Goal: Book appointment/travel/reservation

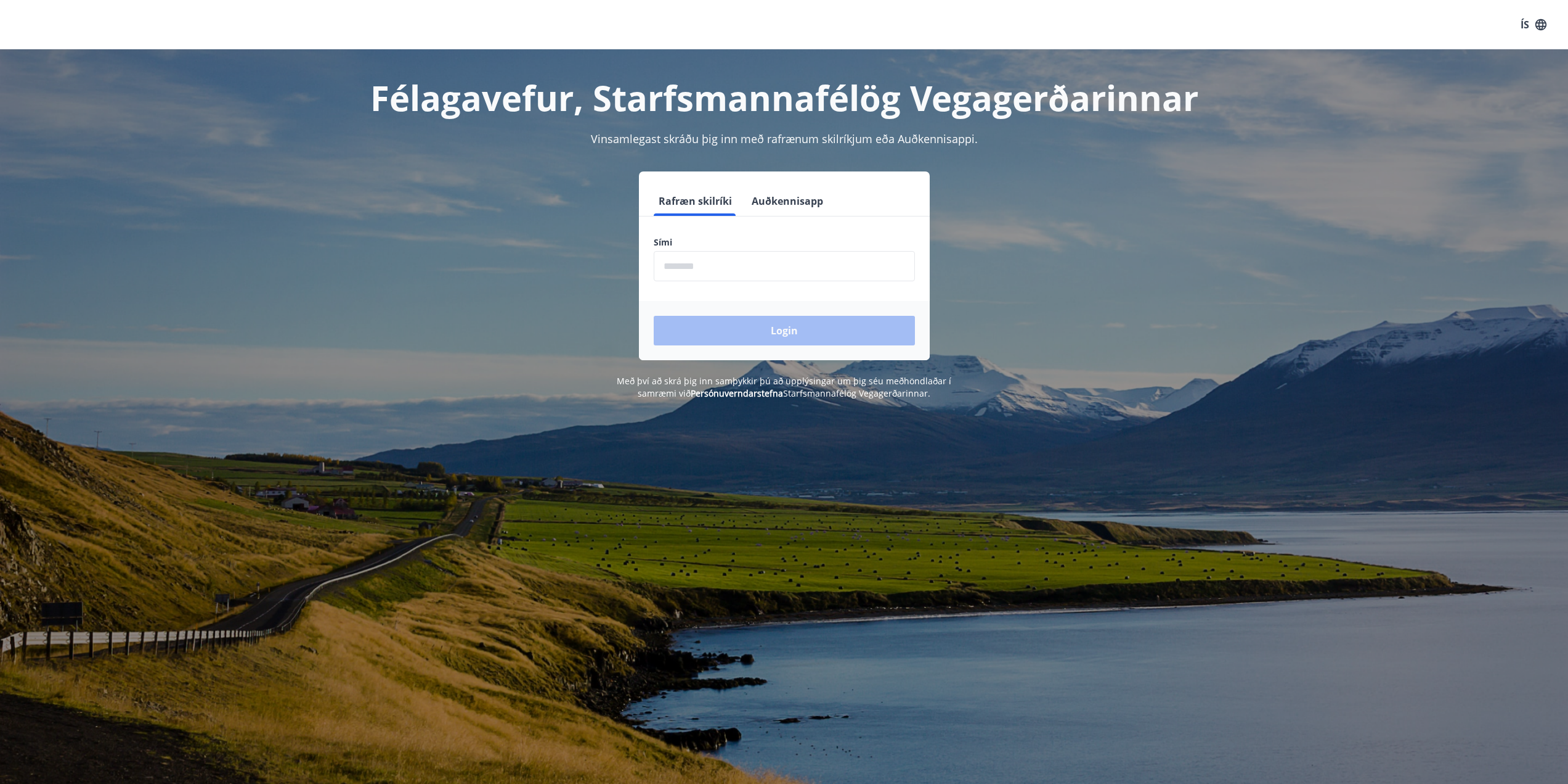
click at [695, 264] on input "phone" at bounding box center [784, 266] width 261 height 30
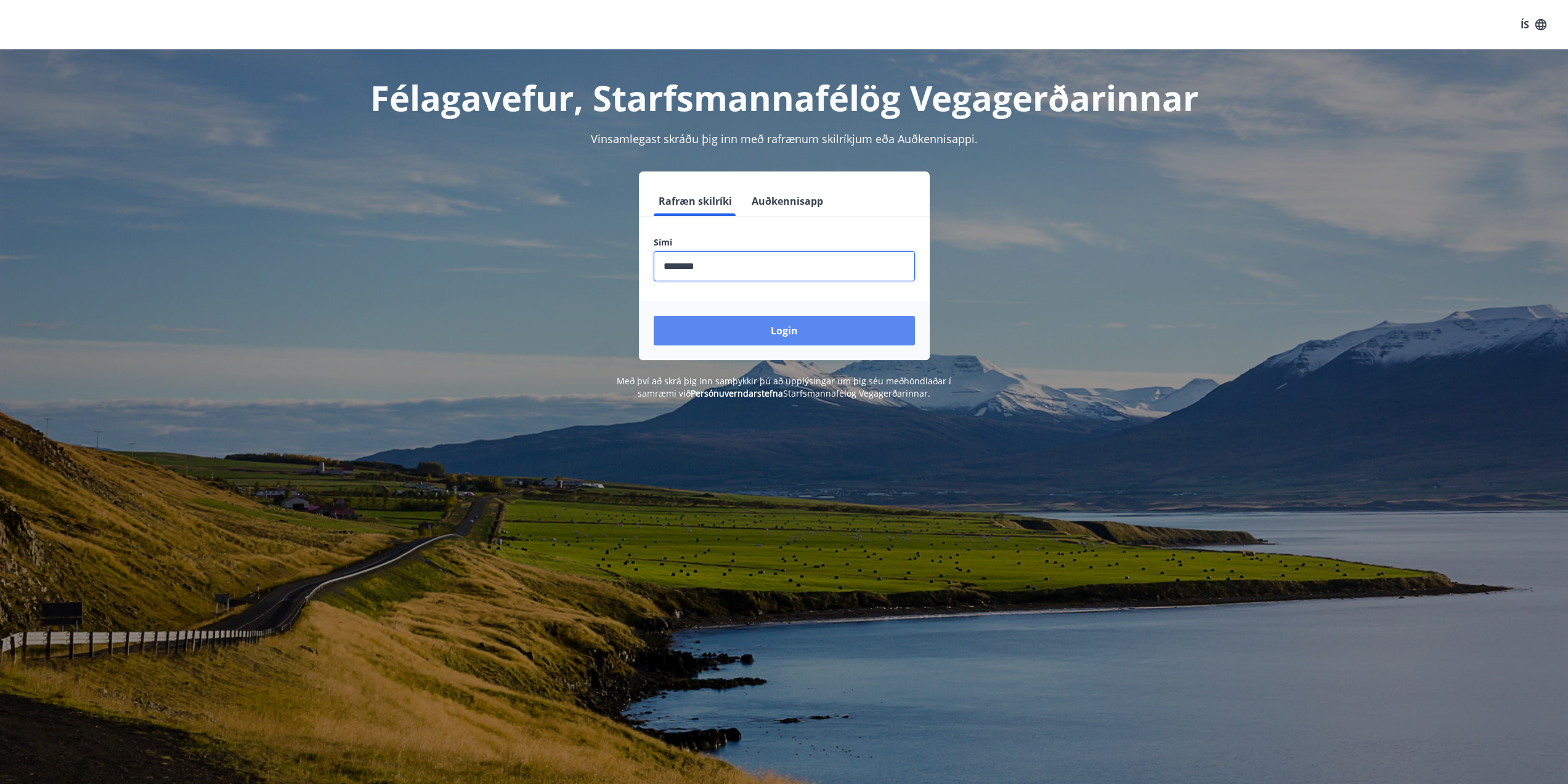
type input "********"
click at [796, 320] on button "Login" at bounding box center [784, 330] width 261 height 30
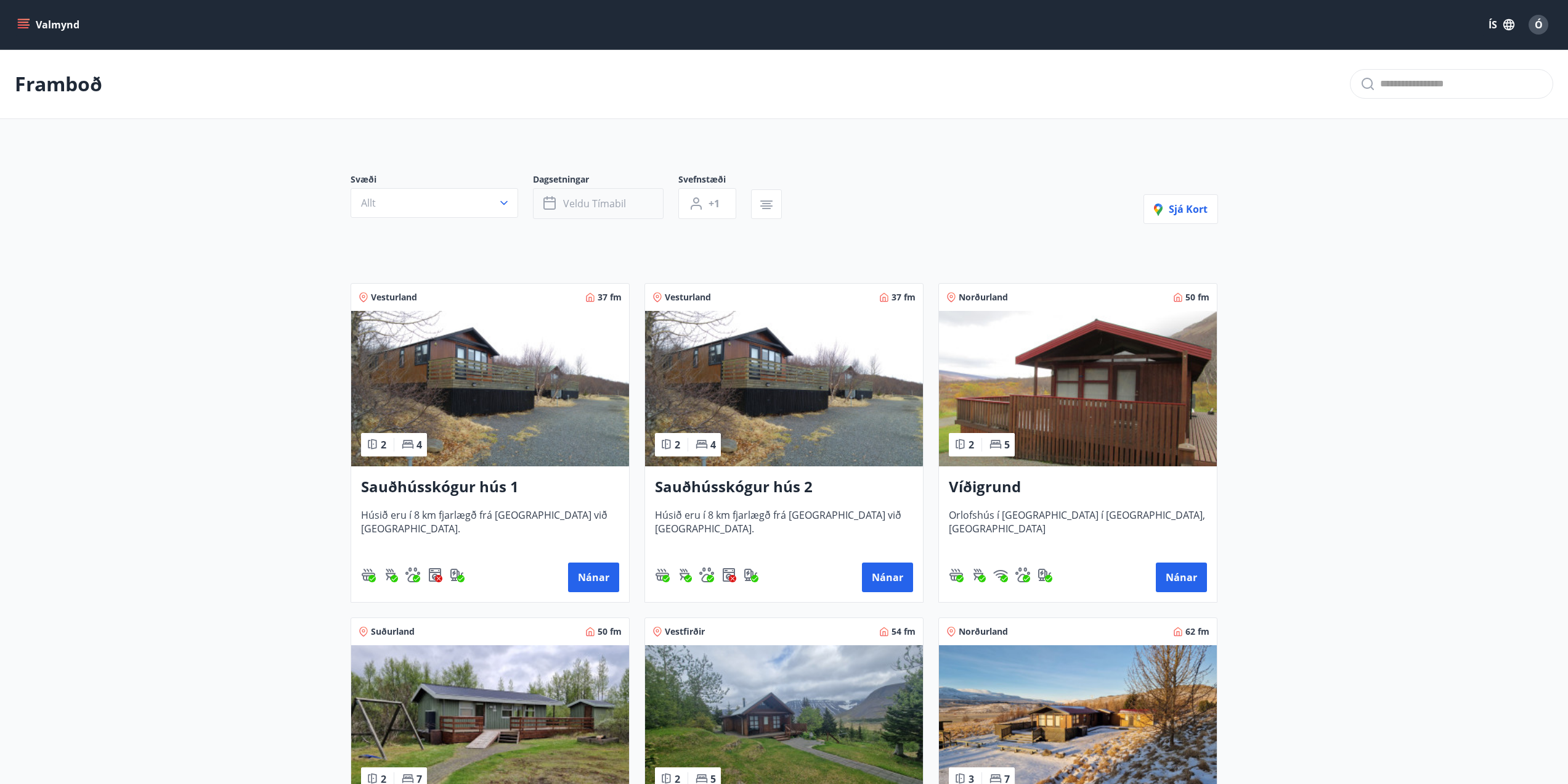
click at [606, 211] on button "Veldu tímabil" at bounding box center [598, 203] width 131 height 31
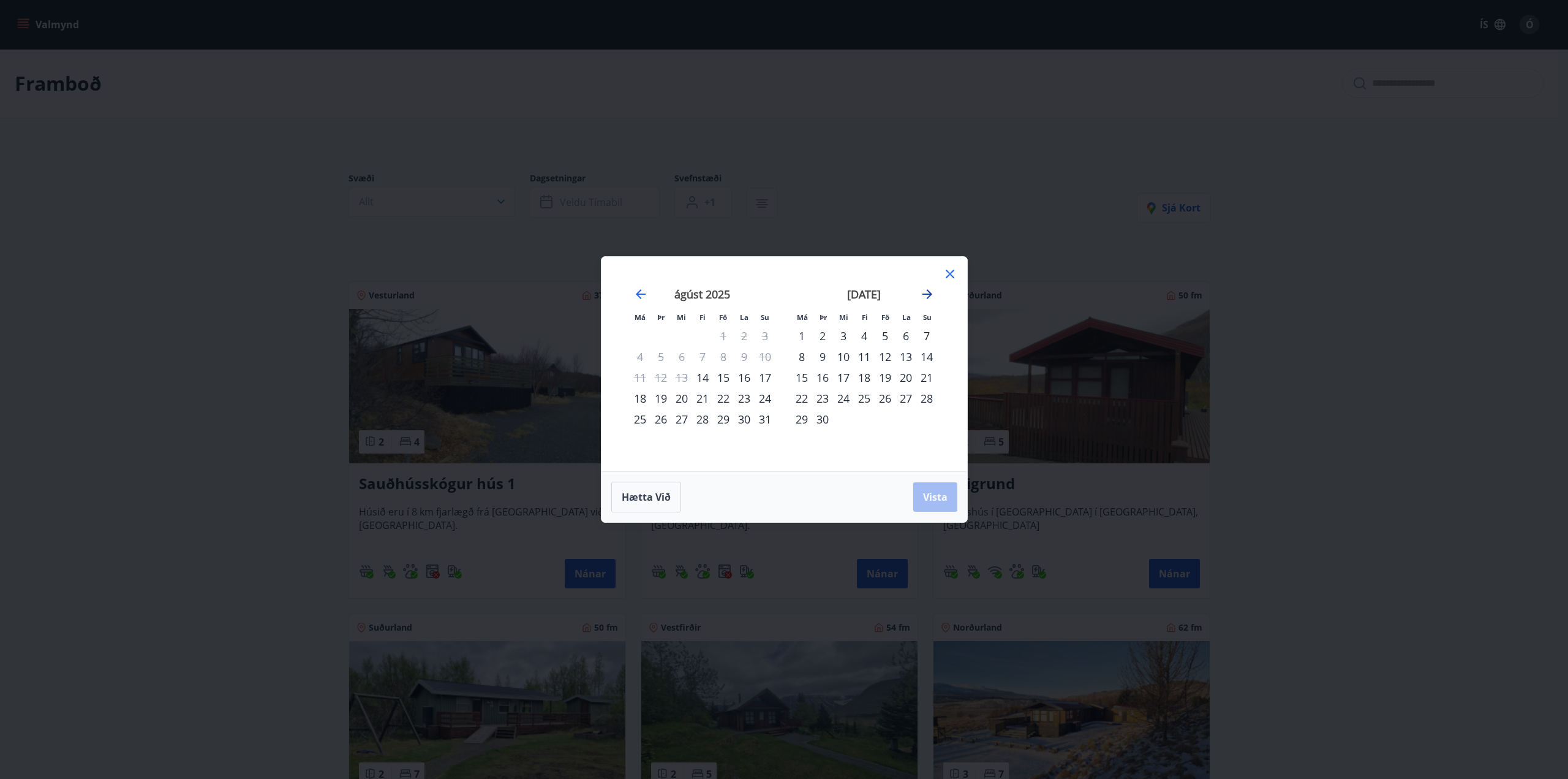
click at [933, 292] on icon "Move forward to switch to the next month." at bounding box center [927, 293] width 15 height 15
click at [867, 401] on div "23" at bounding box center [864, 397] width 21 height 21
click at [928, 401] on div "26" at bounding box center [927, 397] width 21 height 21
click at [927, 501] on span "Vista" at bounding box center [935, 497] width 25 height 14
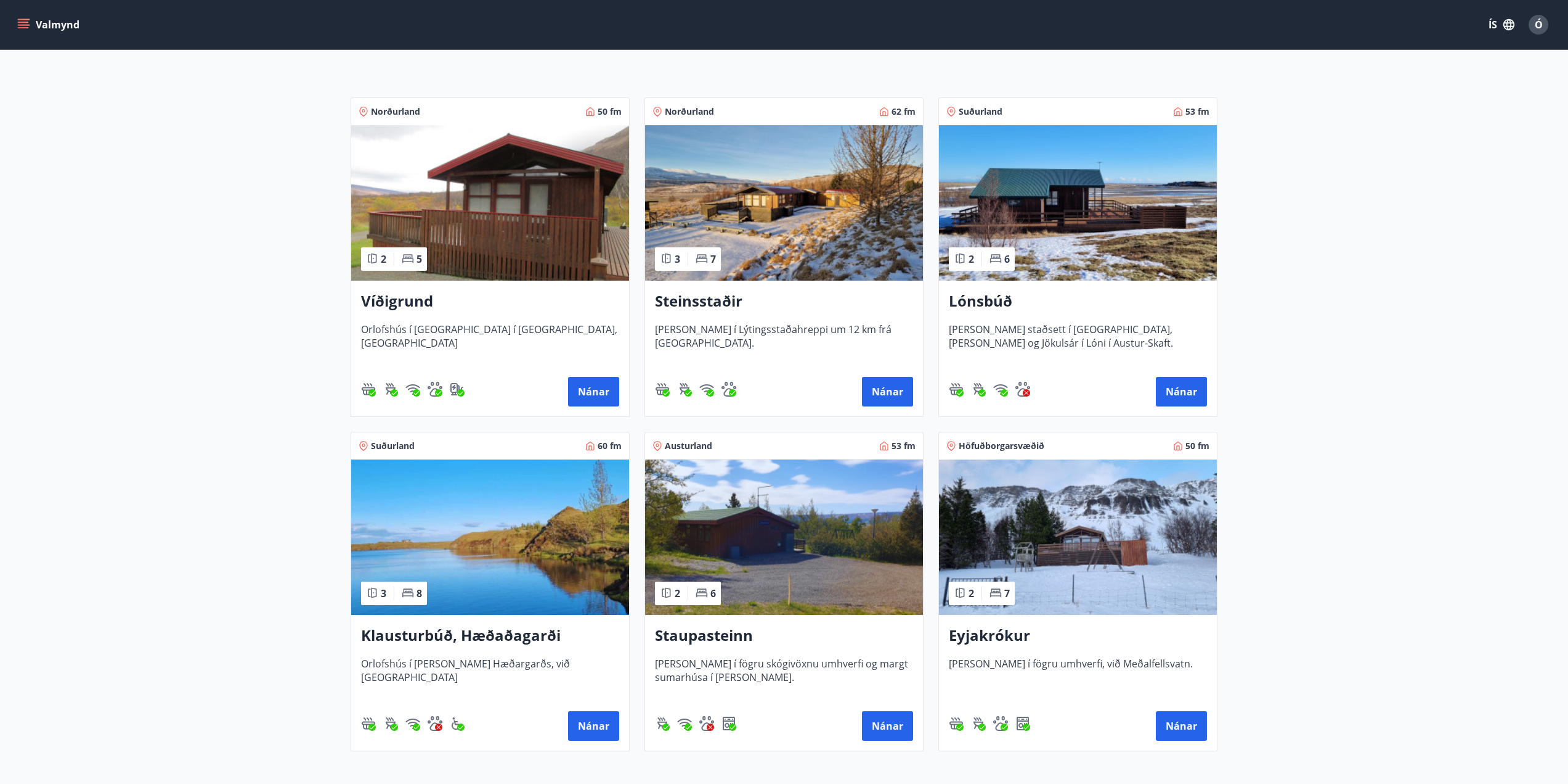
scroll to position [185, 0]
click at [995, 307] on h3 "Lónsbúð" at bounding box center [1078, 302] width 258 height 22
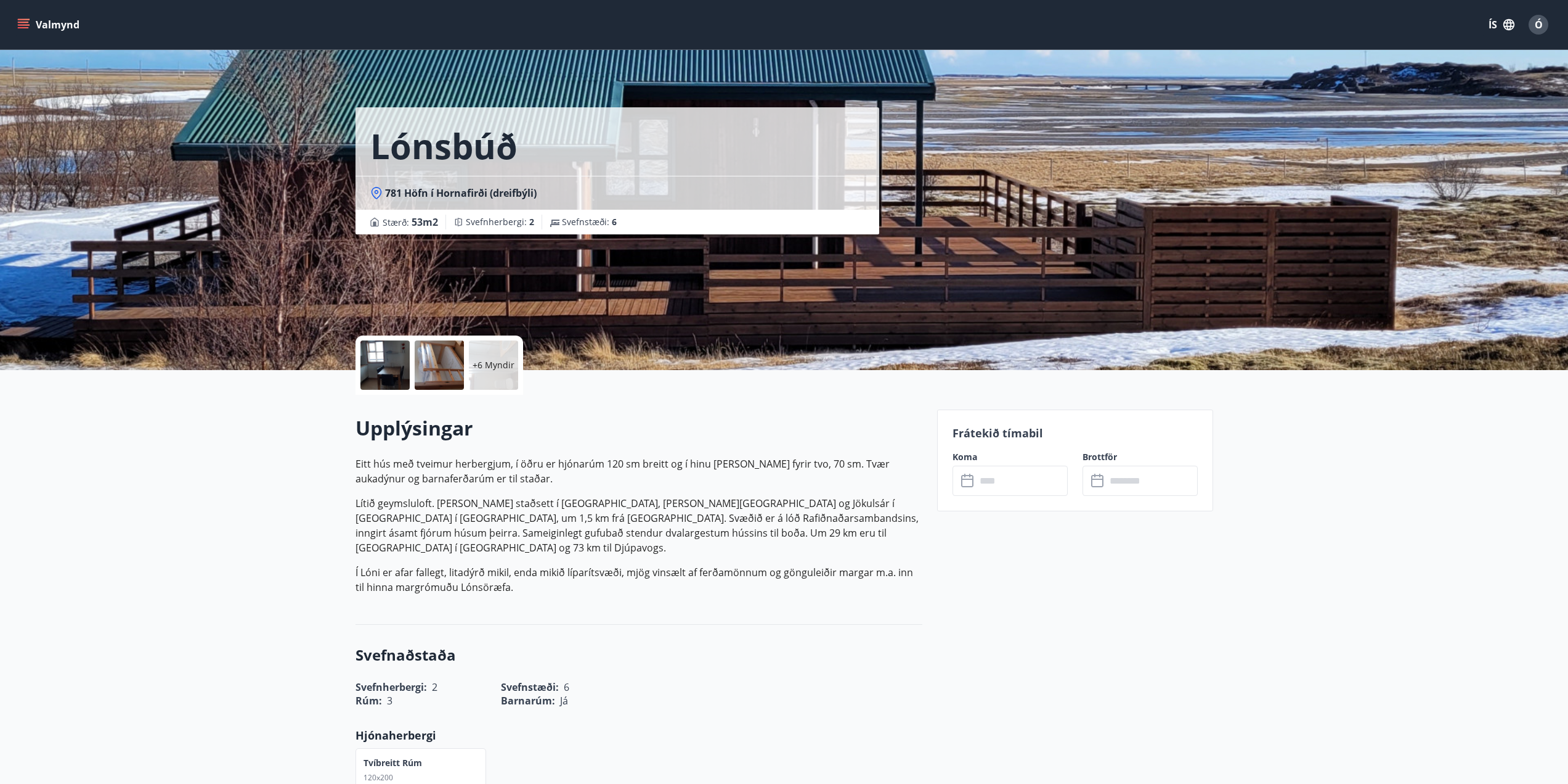
click at [476, 361] on p "+6 Myndir" at bounding box center [493, 365] width 42 height 12
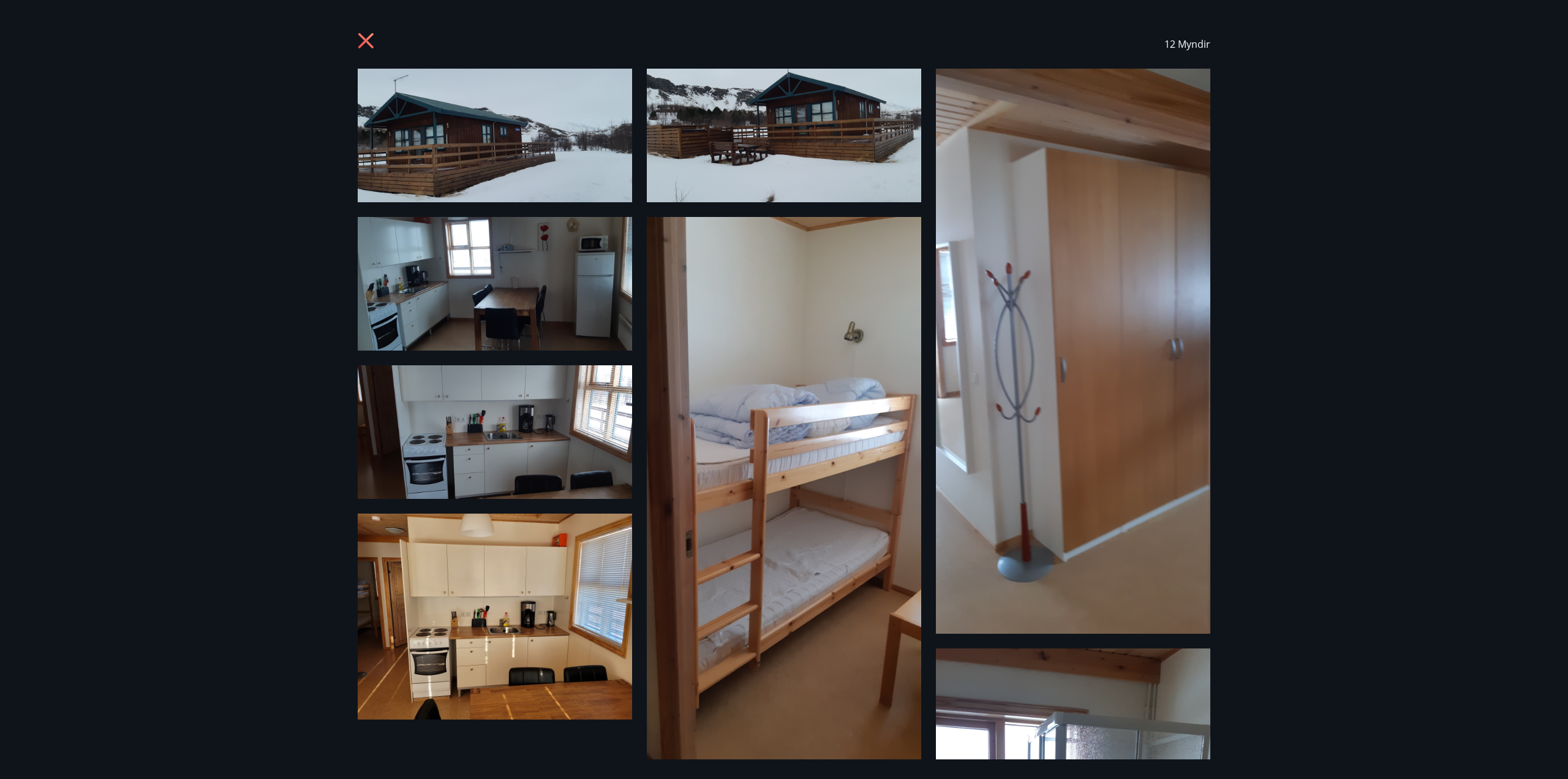
click at [368, 47] on icon at bounding box center [368, 43] width 20 height 20
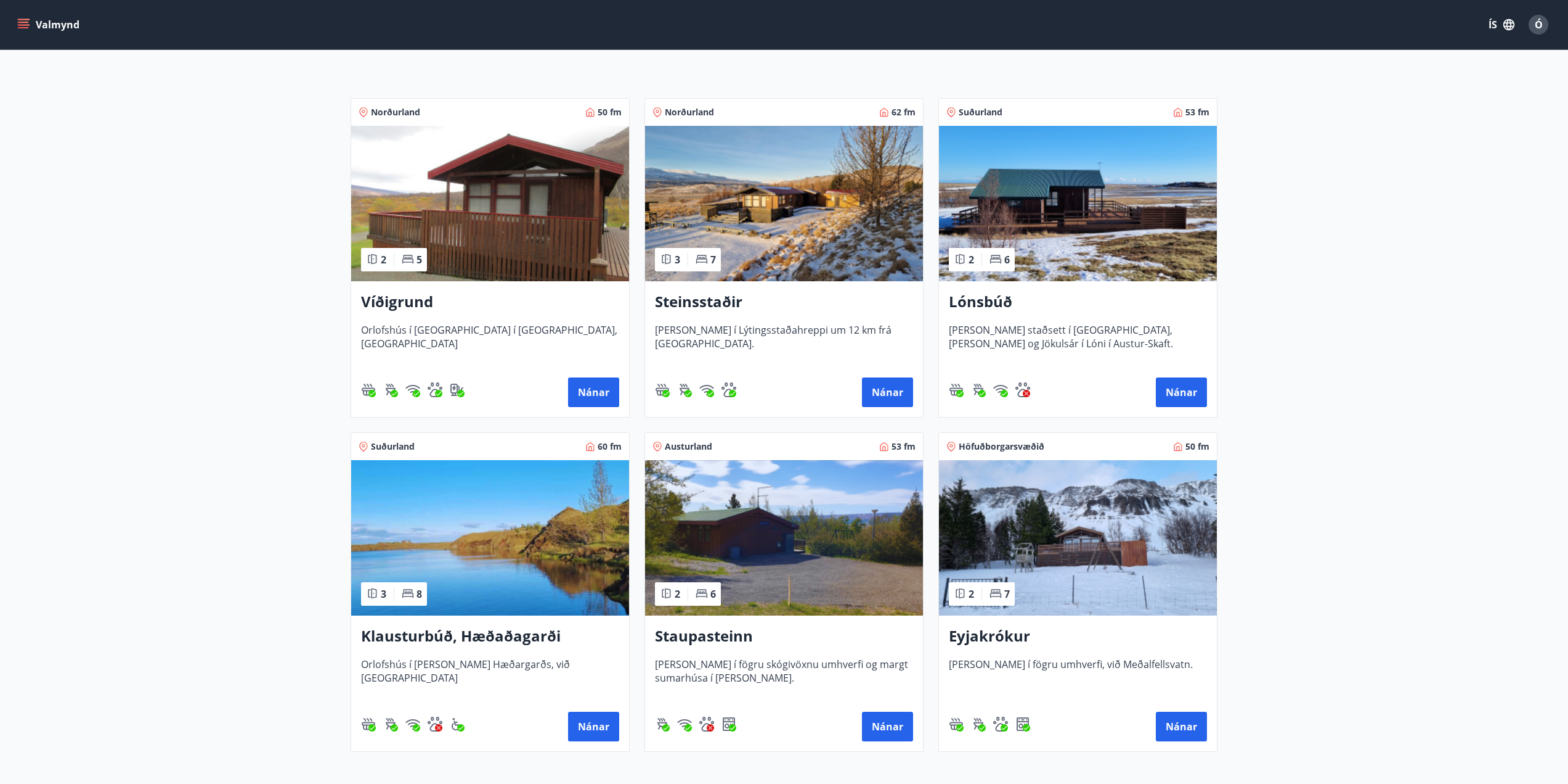
click at [471, 632] on h3 "Klausturbúð, Hæðaðagarði" at bounding box center [489, 636] width 258 height 22
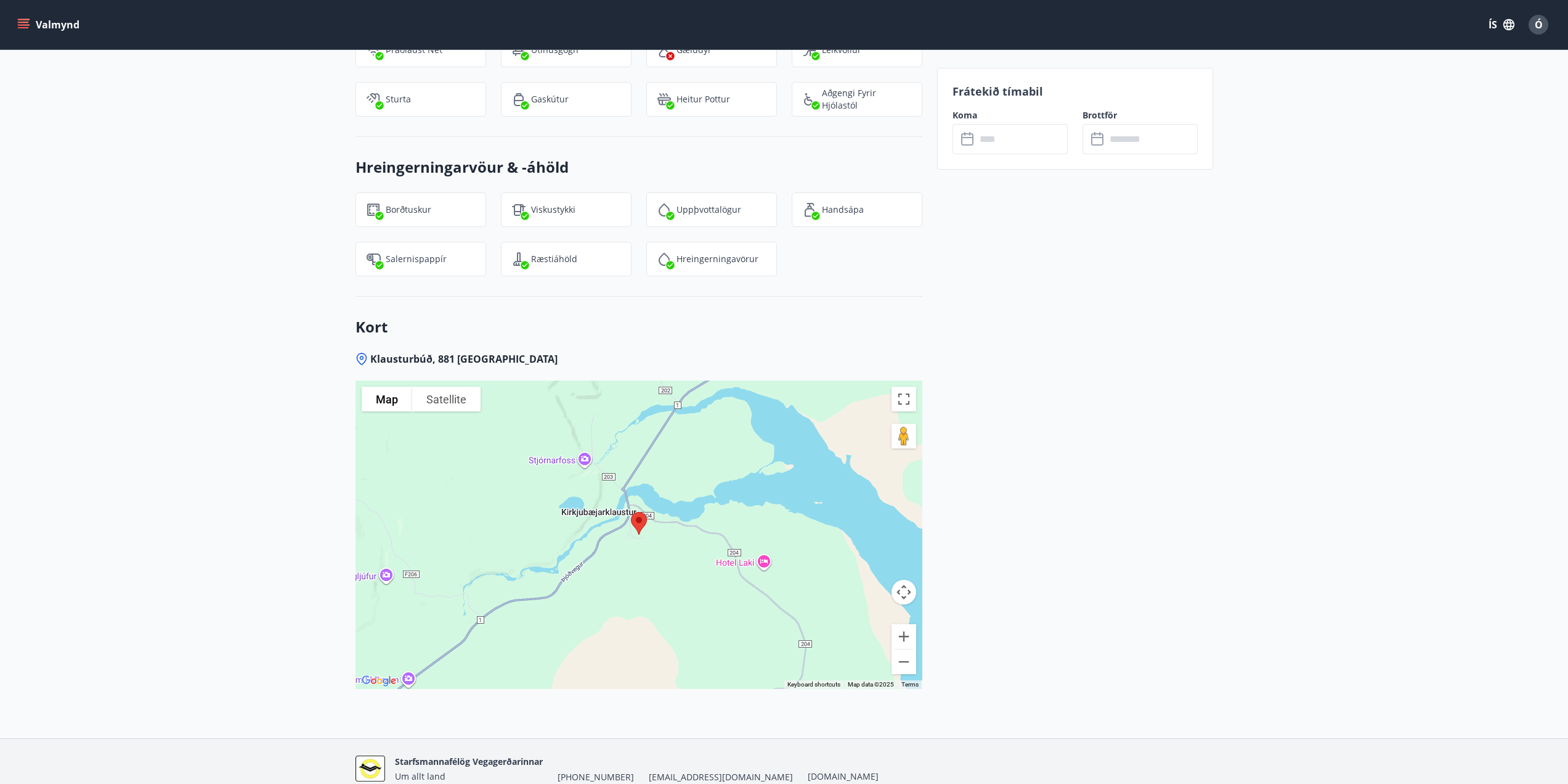
scroll to position [1508, 0]
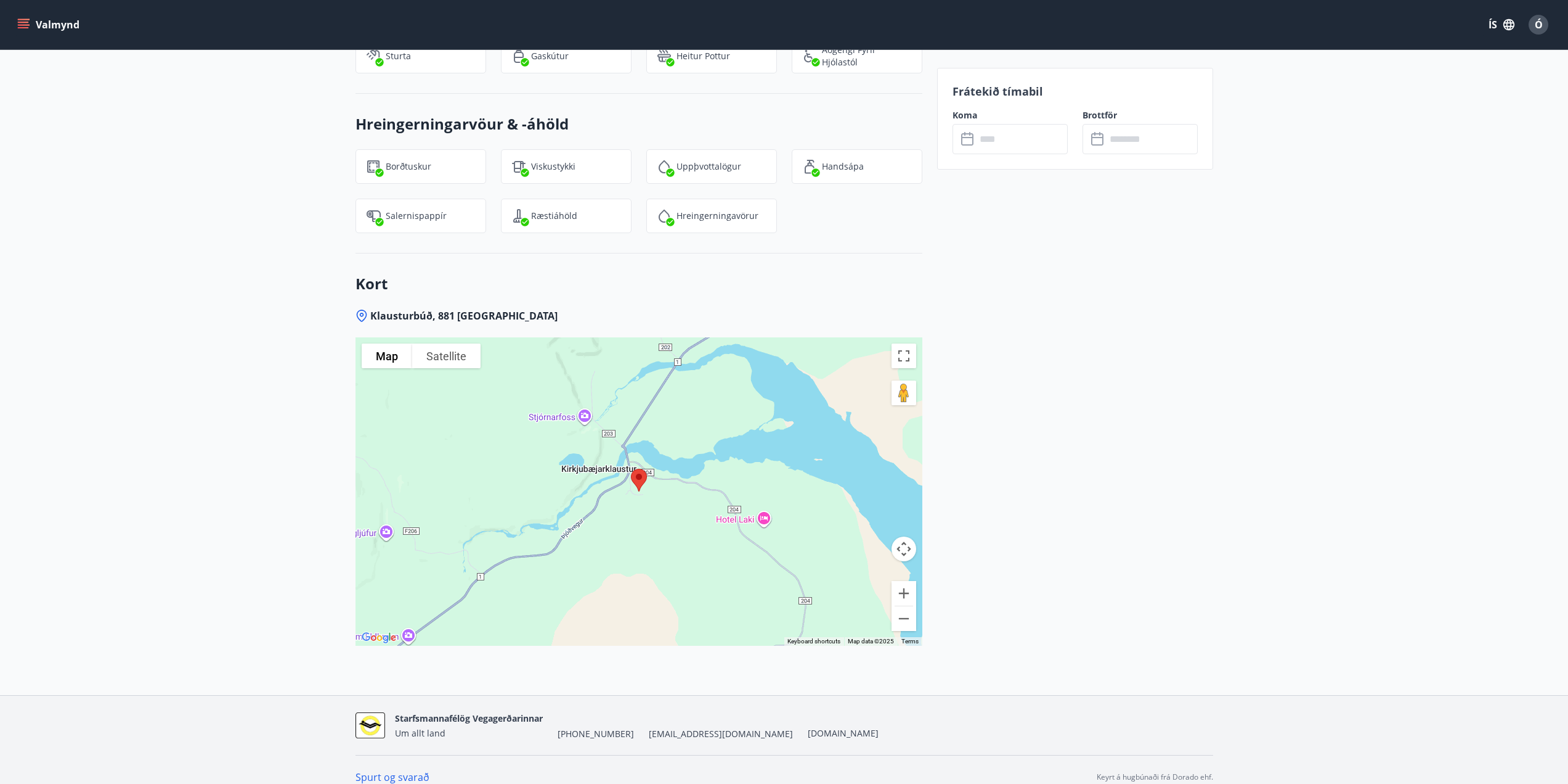
click at [651, 490] on div at bounding box center [639, 491] width 567 height 308
click at [900, 346] on button "Toggle fullscreen view" at bounding box center [903, 355] width 25 height 25
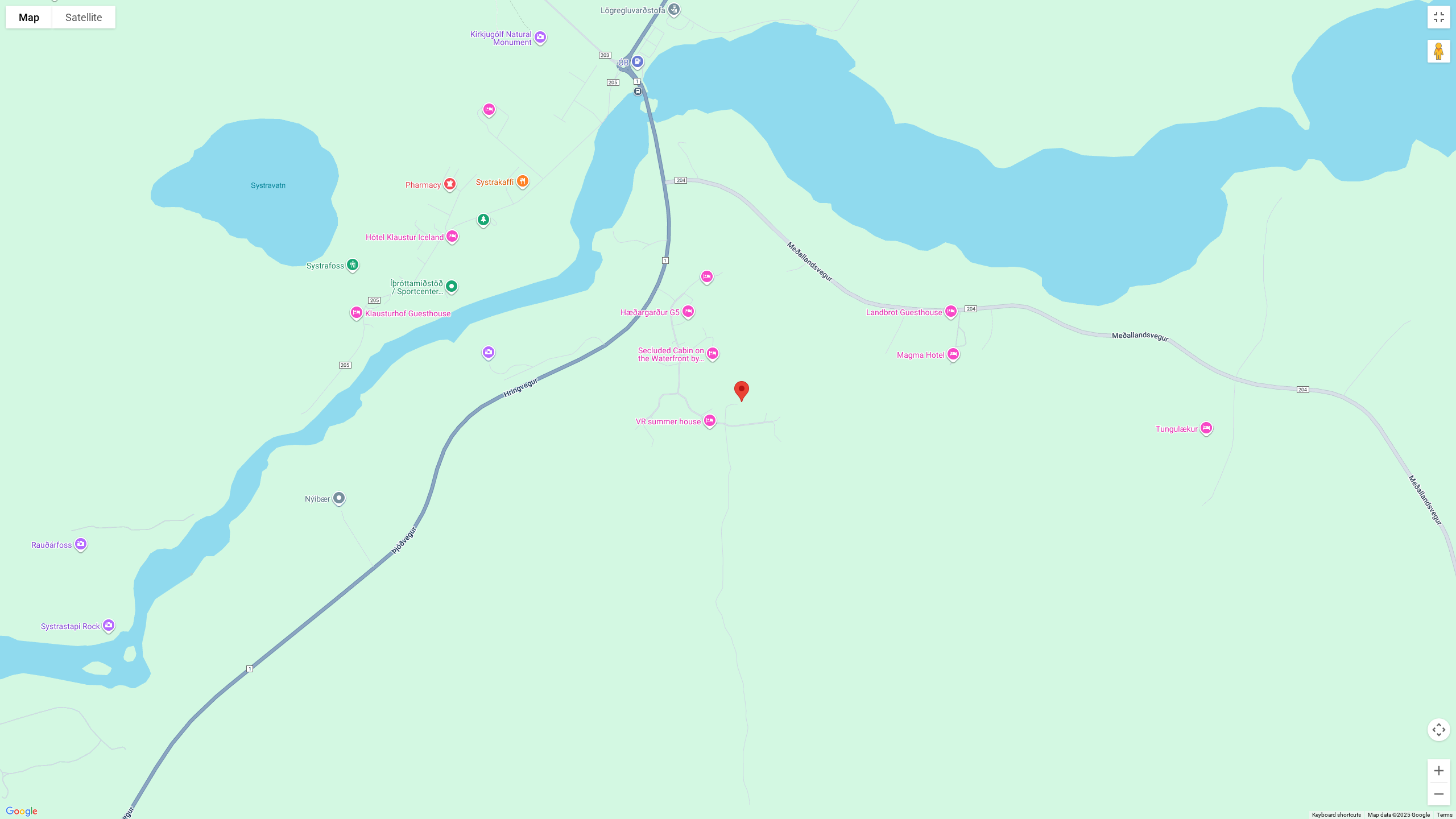
drag, startPoint x: 757, startPoint y: 309, endPoint x: 757, endPoint y: 562, distance: 253.0
click at [757, 562] on div at bounding box center [728, 410] width 1456 height 819
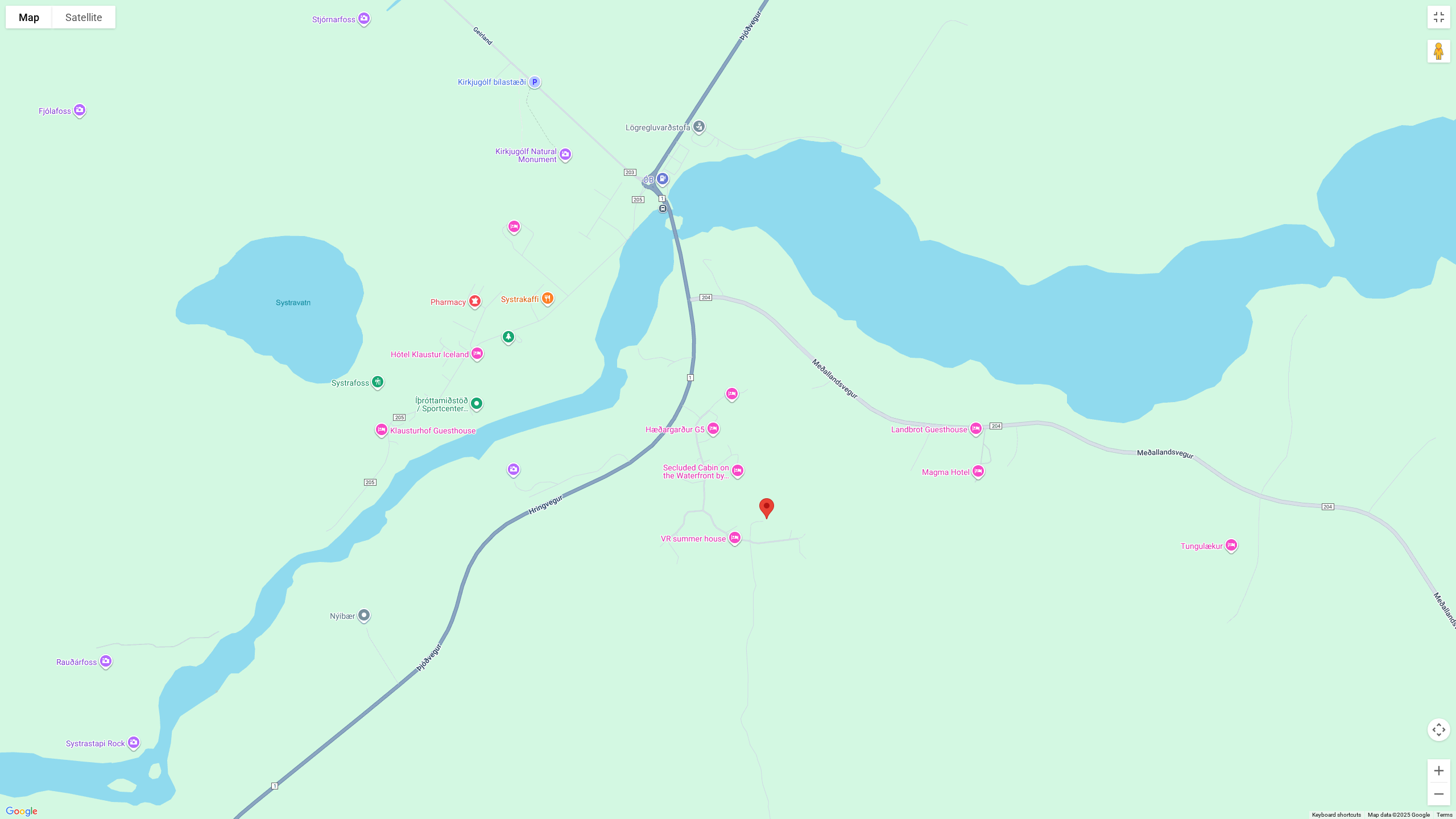
drag, startPoint x: 800, startPoint y: 490, endPoint x: 818, endPoint y: 585, distance: 96.7
click at [818, 585] on div at bounding box center [728, 410] width 1456 height 819
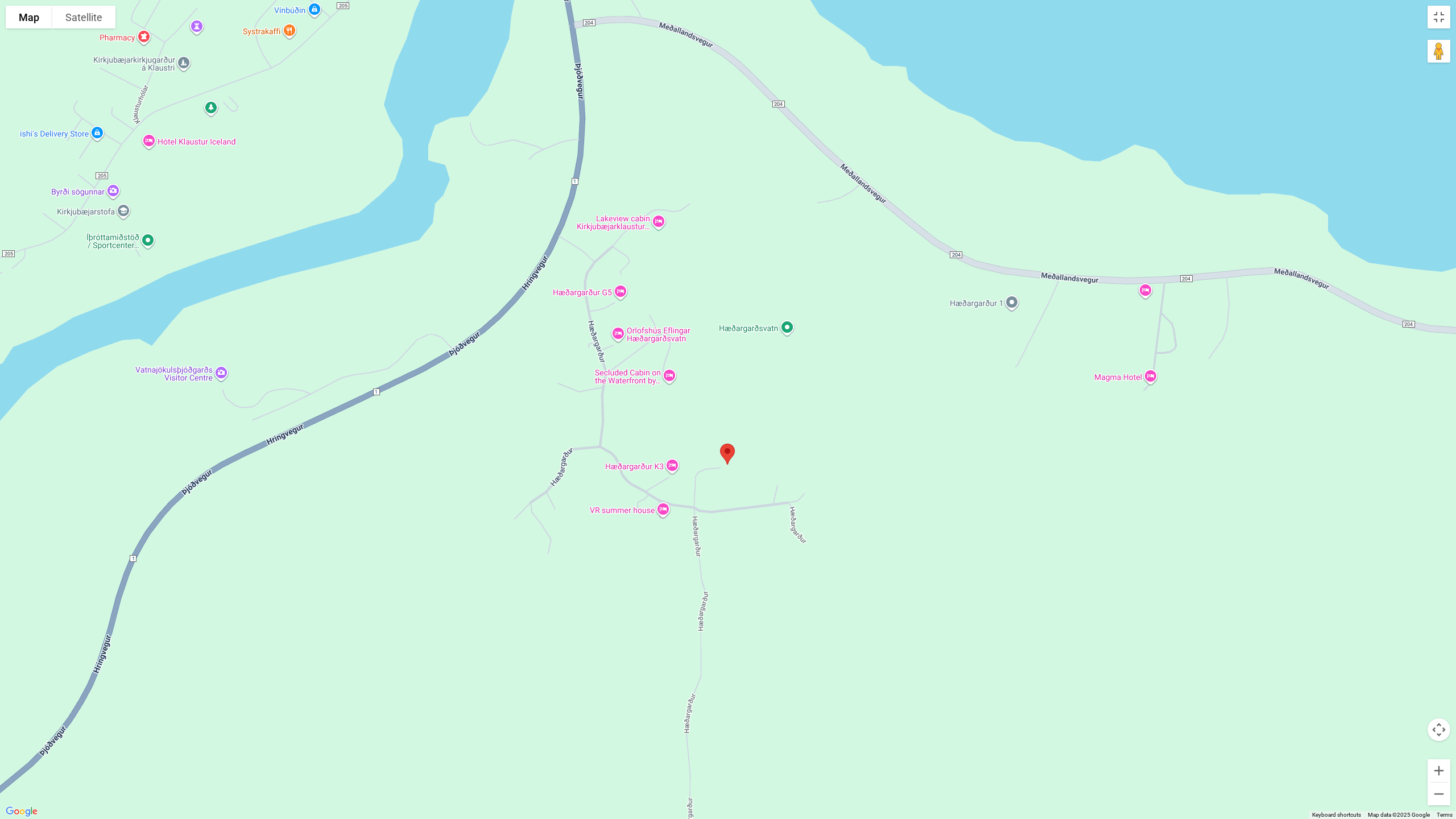
click at [715, 466] on div at bounding box center [728, 410] width 1456 height 819
click at [705, 473] on div at bounding box center [728, 410] width 1456 height 819
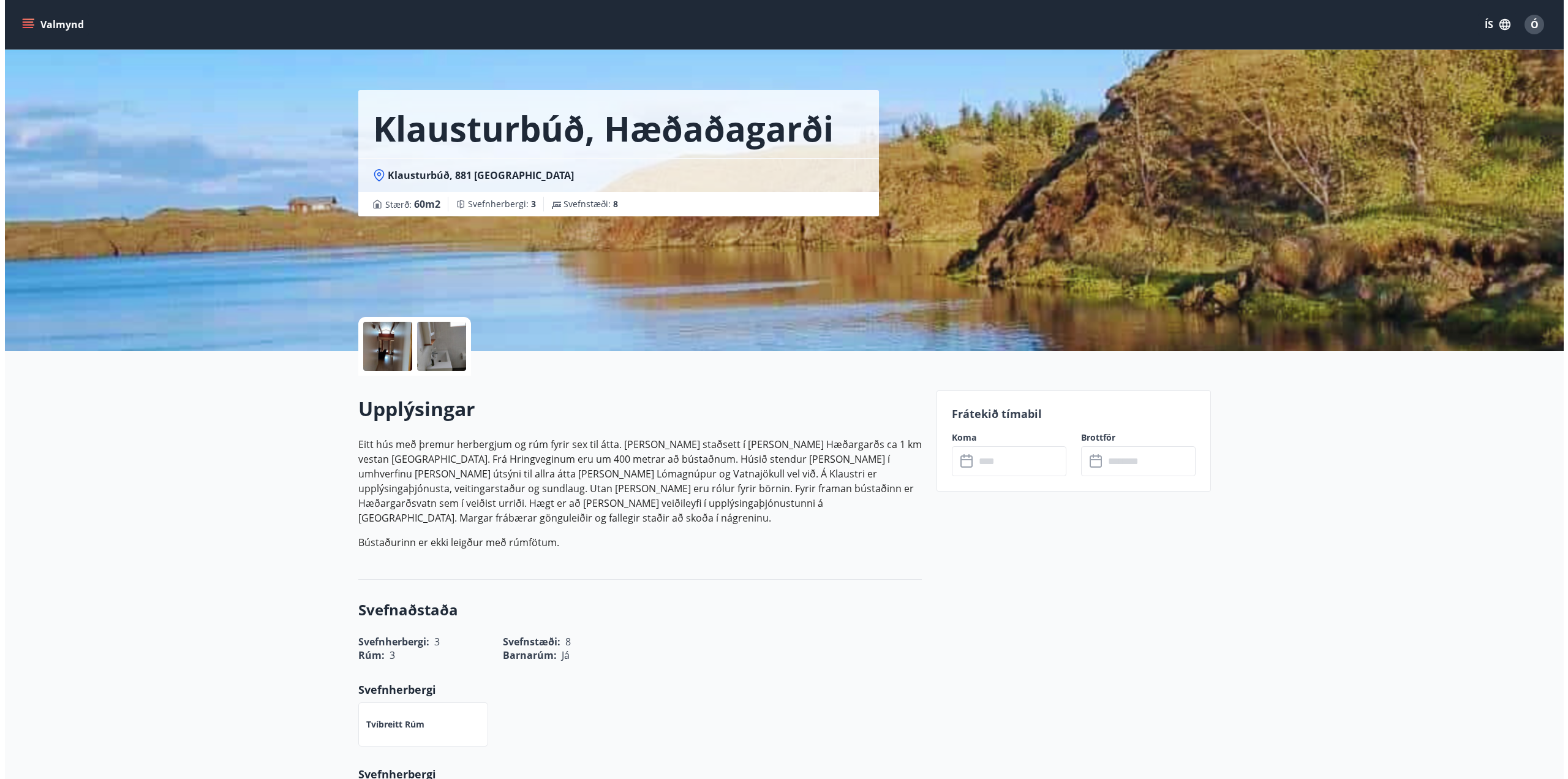
scroll to position [0, 0]
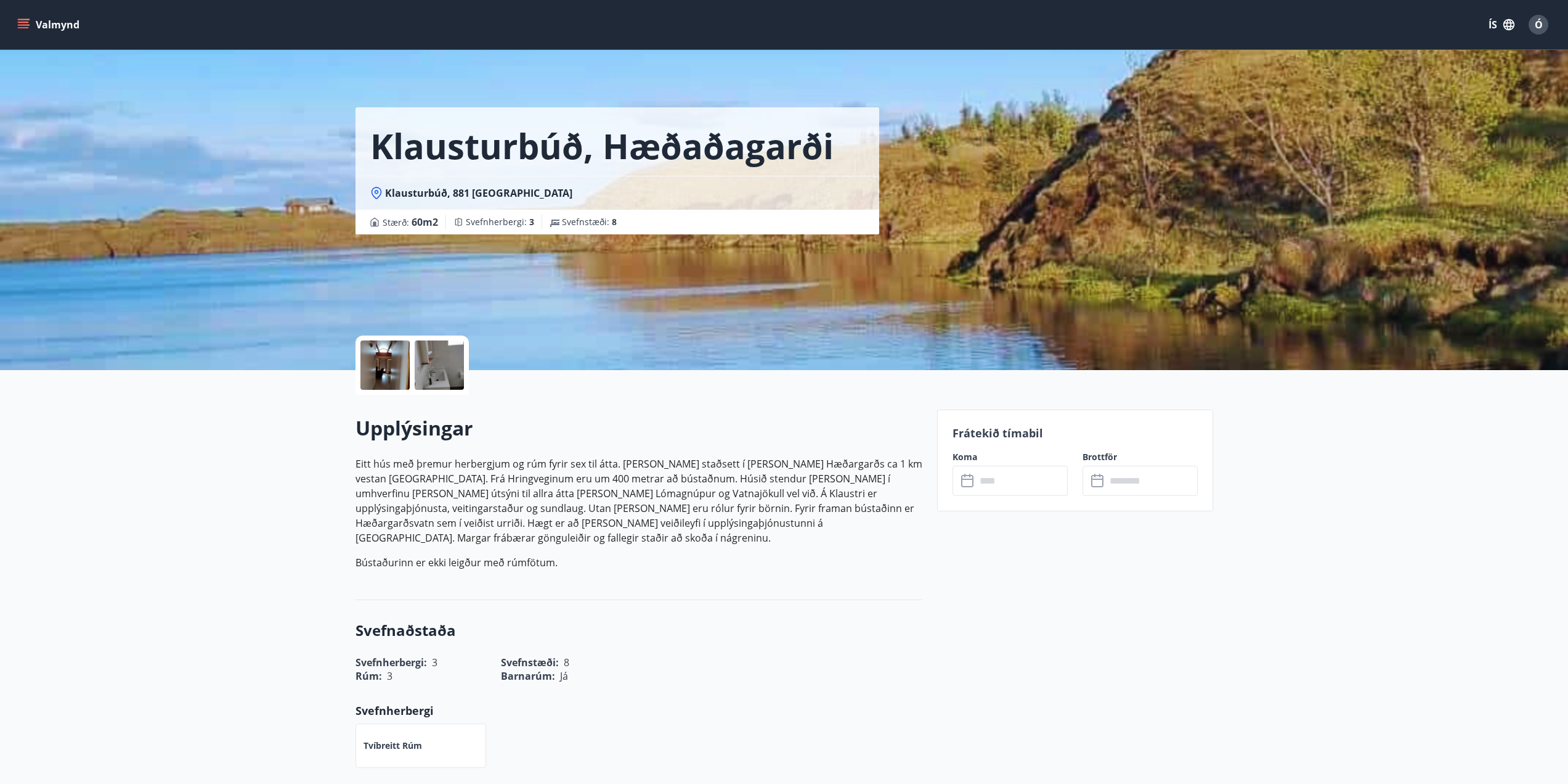
click at [375, 359] on div at bounding box center [385, 364] width 49 height 49
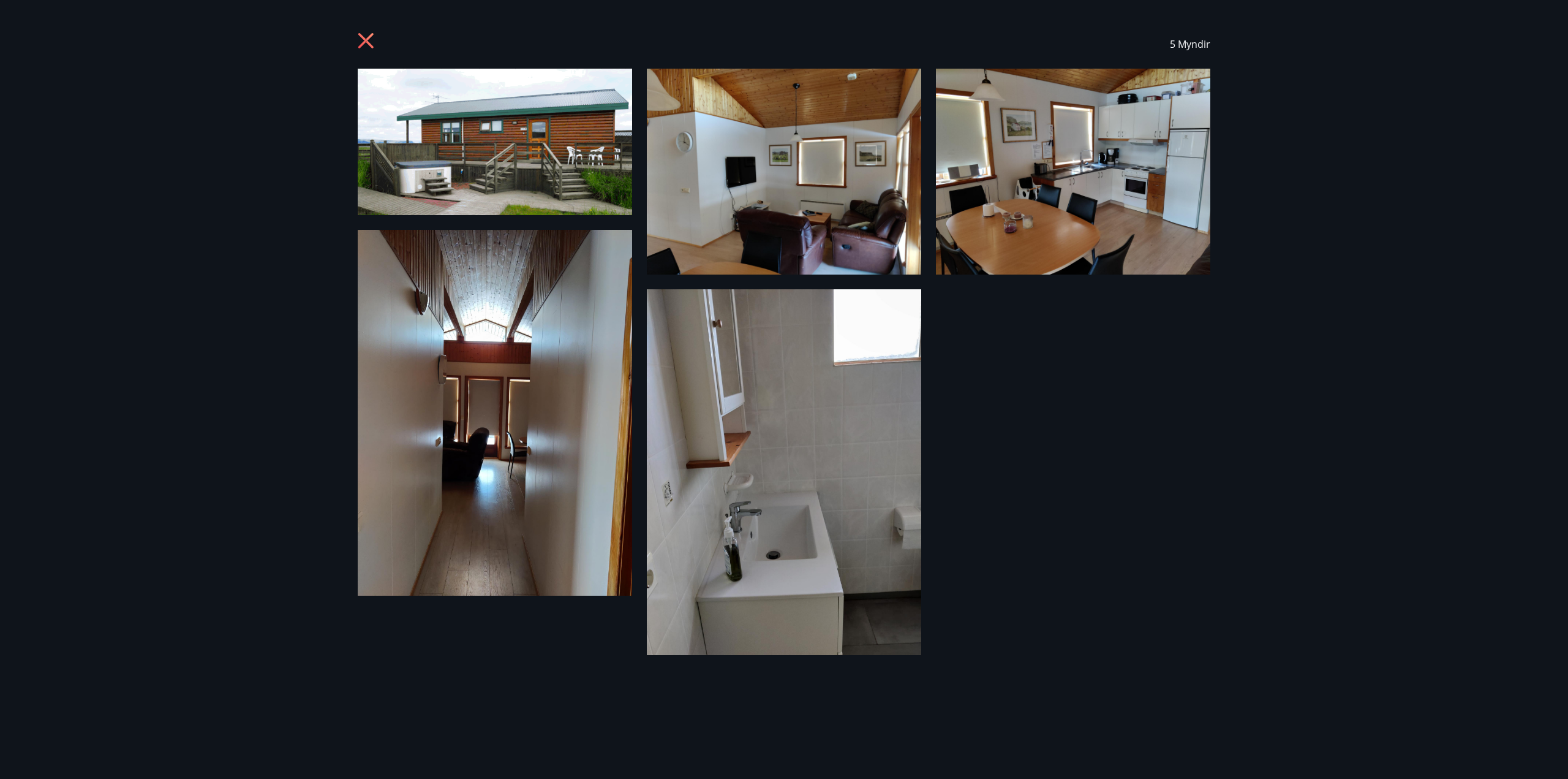
click at [514, 191] on img at bounding box center [495, 142] width 275 height 147
